Goal: Find specific page/section: Find specific page/section

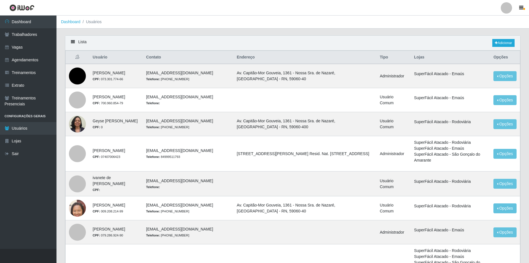
click at [505, 11] on div at bounding box center [505, 7] width 11 height 11
click at [487, 45] on button "Sair" at bounding box center [495, 44] width 51 height 12
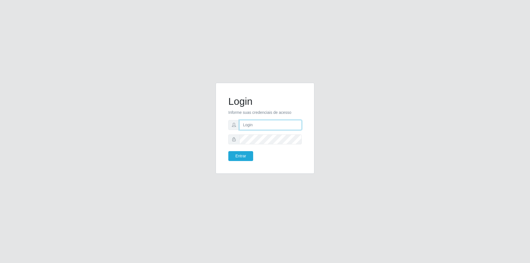
click at [260, 124] on input "text" at bounding box center [270, 125] width 62 height 10
type input "matheus@nordestao.com.br"
click at [228, 151] on button "Entrar" at bounding box center [240, 156] width 25 height 10
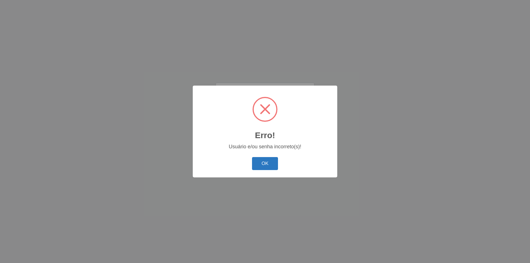
click at [268, 161] on button "OK" at bounding box center [265, 163] width 26 height 13
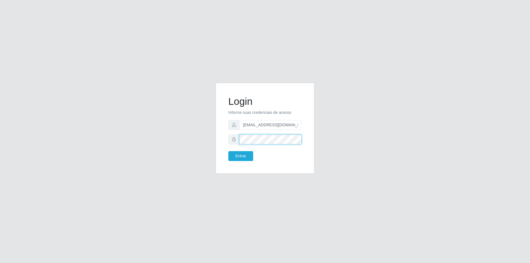
click at [203, 139] on div "Login Informe suas credenciais de acesso matheus@nordestao.com.br Entrar" at bounding box center [265, 132] width 322 height 98
click at [228, 151] on button "Entrar" at bounding box center [240, 156] width 25 height 10
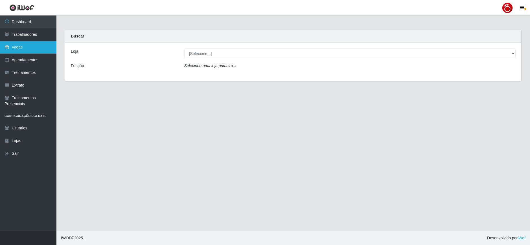
click at [27, 48] on link "Vagas" at bounding box center [28, 47] width 56 height 13
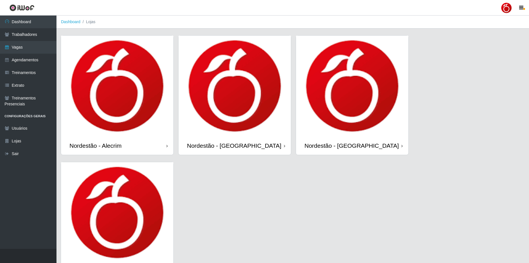
click at [164, 145] on div "Nordestão - Alecrim" at bounding box center [117, 145] width 112 height 18
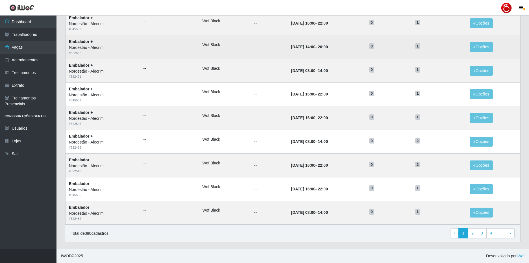
scroll to position [216, 0]
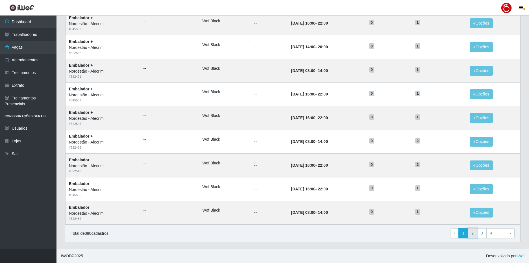
click at [474, 234] on link "2" at bounding box center [472, 233] width 10 height 10
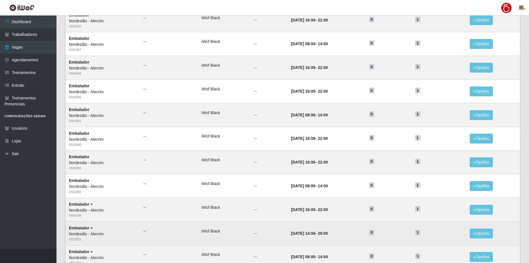
scroll to position [216, 0]
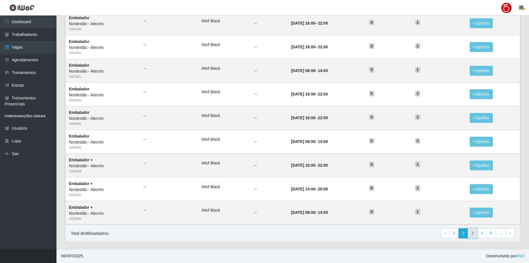
click at [475, 234] on link "3" at bounding box center [472, 233] width 10 height 10
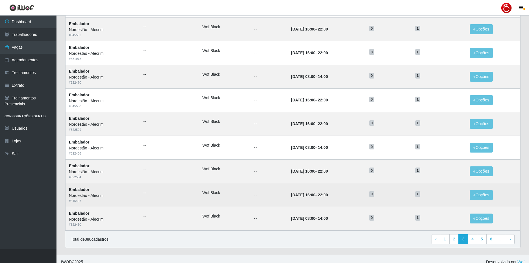
scroll to position [216, 0]
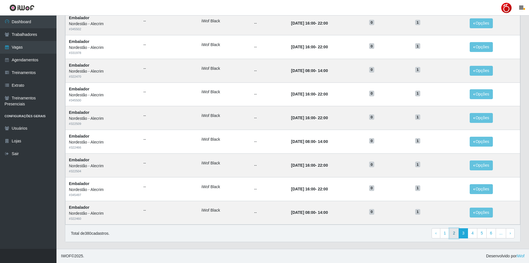
click at [455, 234] on link "2" at bounding box center [454, 233] width 10 height 10
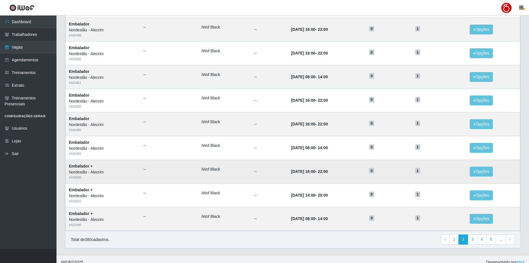
scroll to position [216, 0]
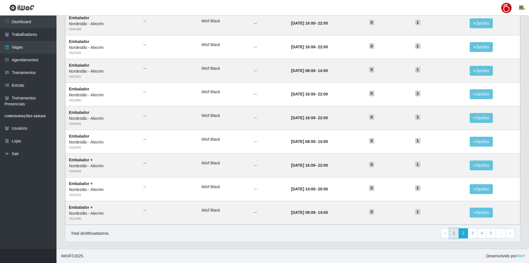
click at [456, 232] on link "1" at bounding box center [454, 233] width 10 height 10
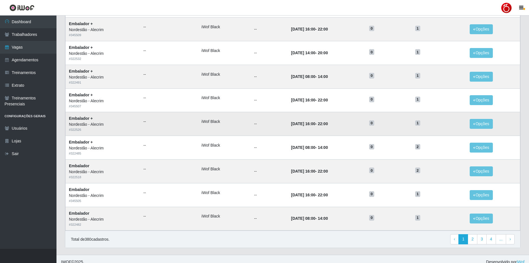
scroll to position [216, 0]
